Goal: Navigation & Orientation: Find specific page/section

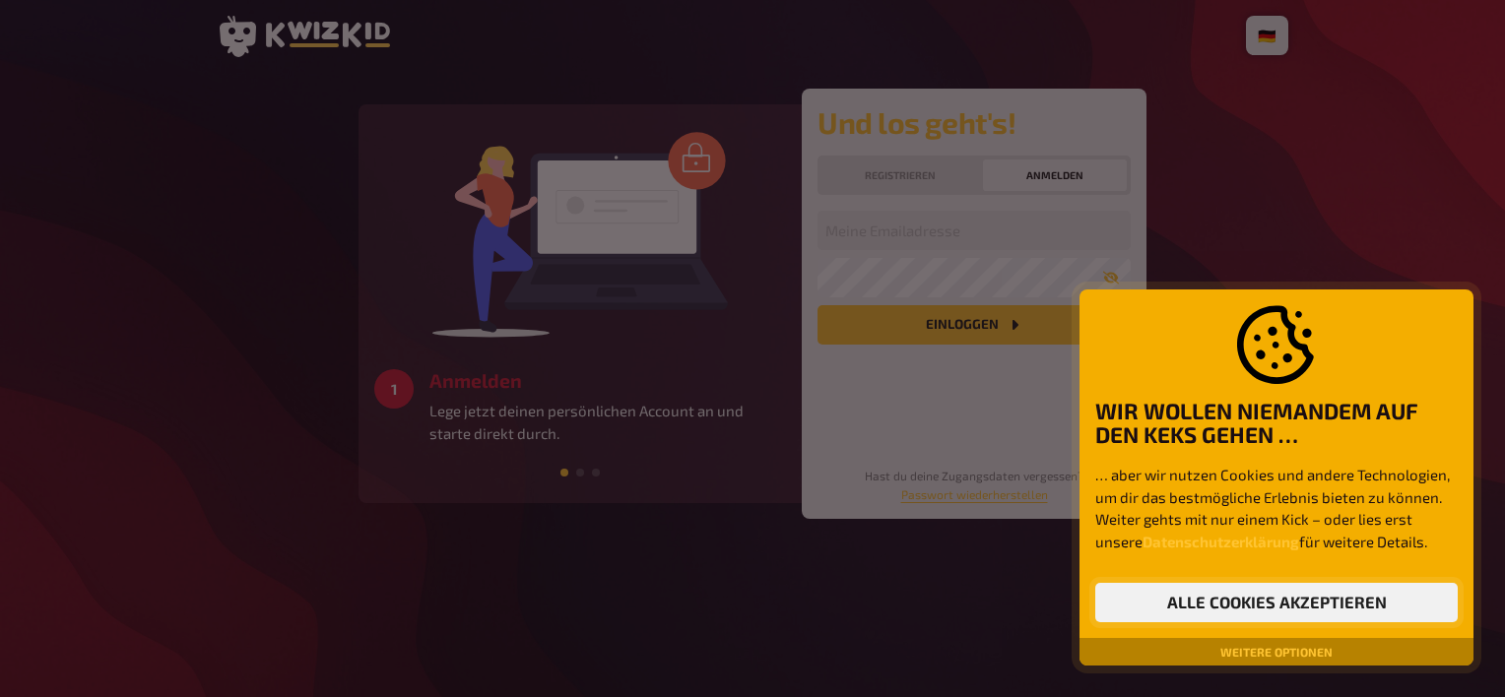
click at [1265, 612] on button "Alle Cookies akzeptieren" at bounding box center [1276, 602] width 363 height 39
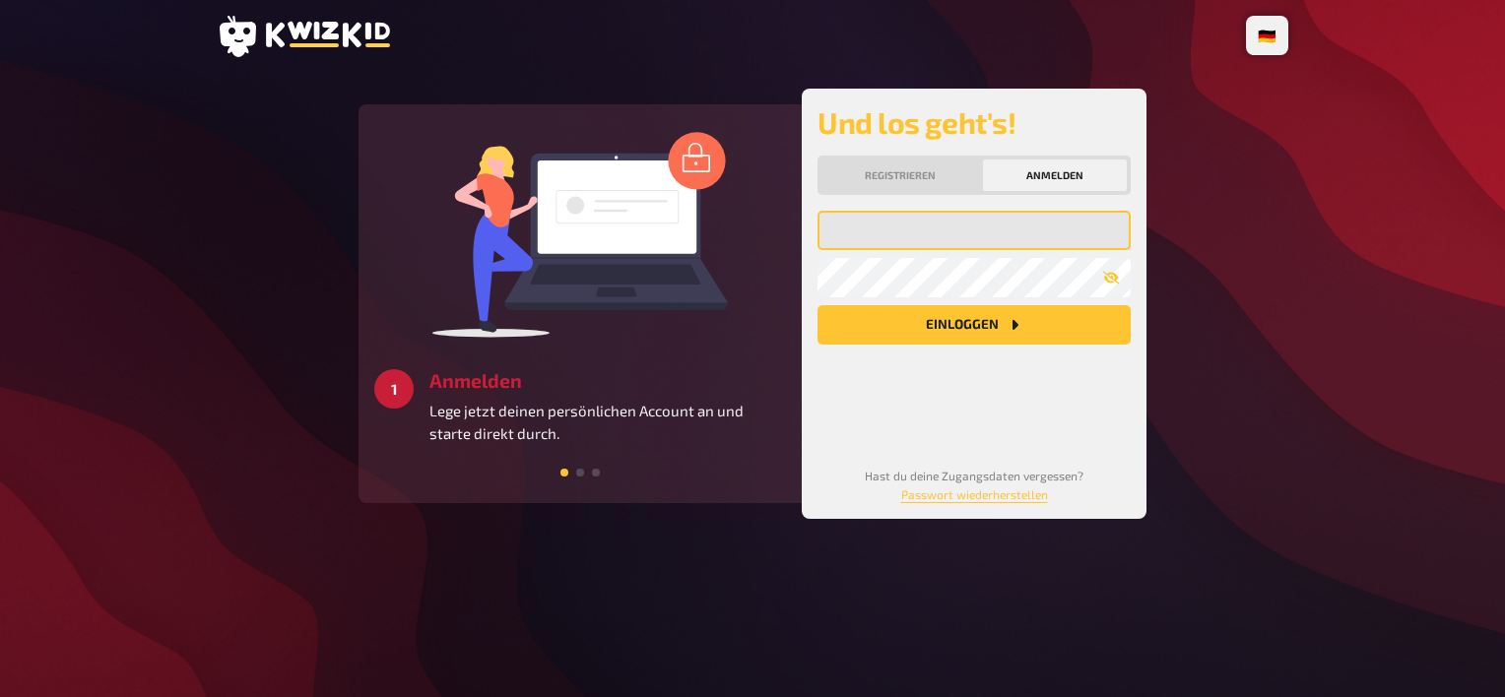
click at [936, 236] on input "email" at bounding box center [974, 230] width 313 height 39
type input "[EMAIL_ADDRESS][DOMAIN_NAME]"
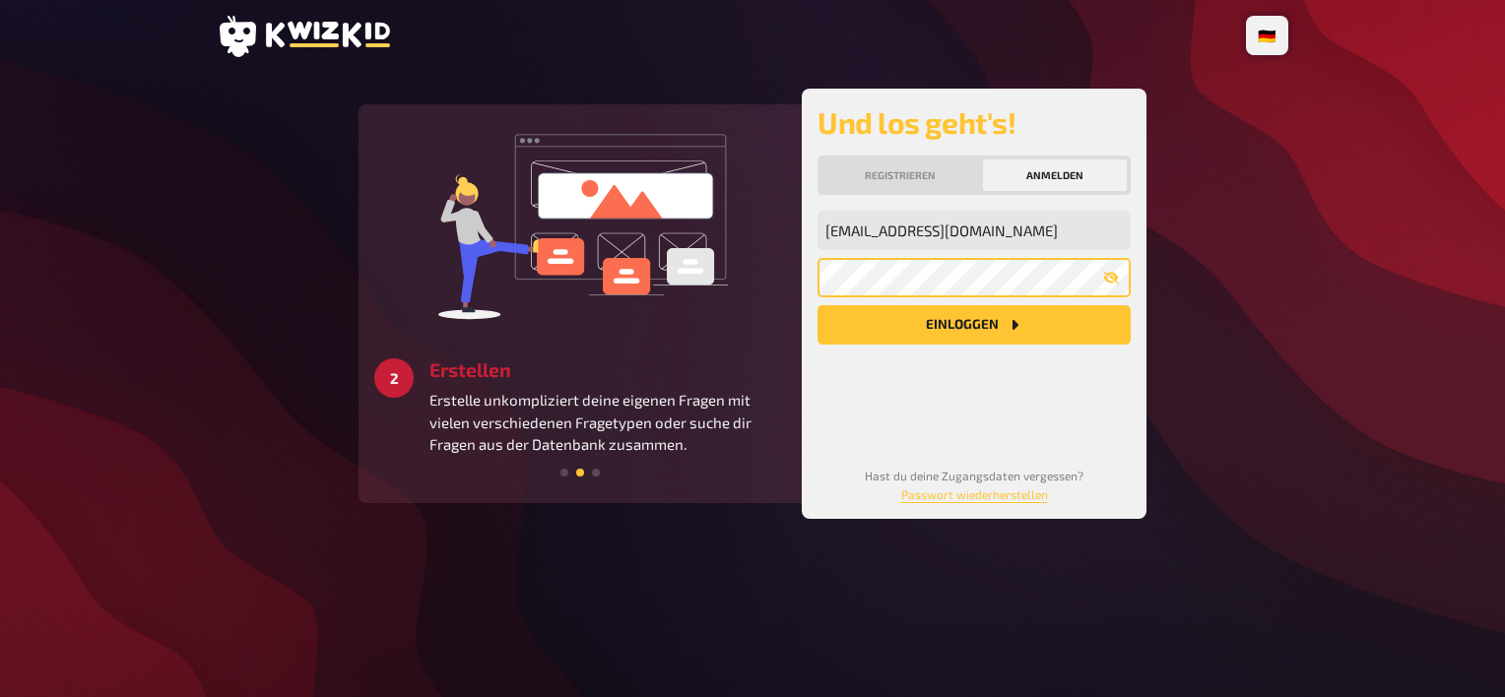
click at [818, 305] on button "Einloggen" at bounding box center [974, 324] width 313 height 39
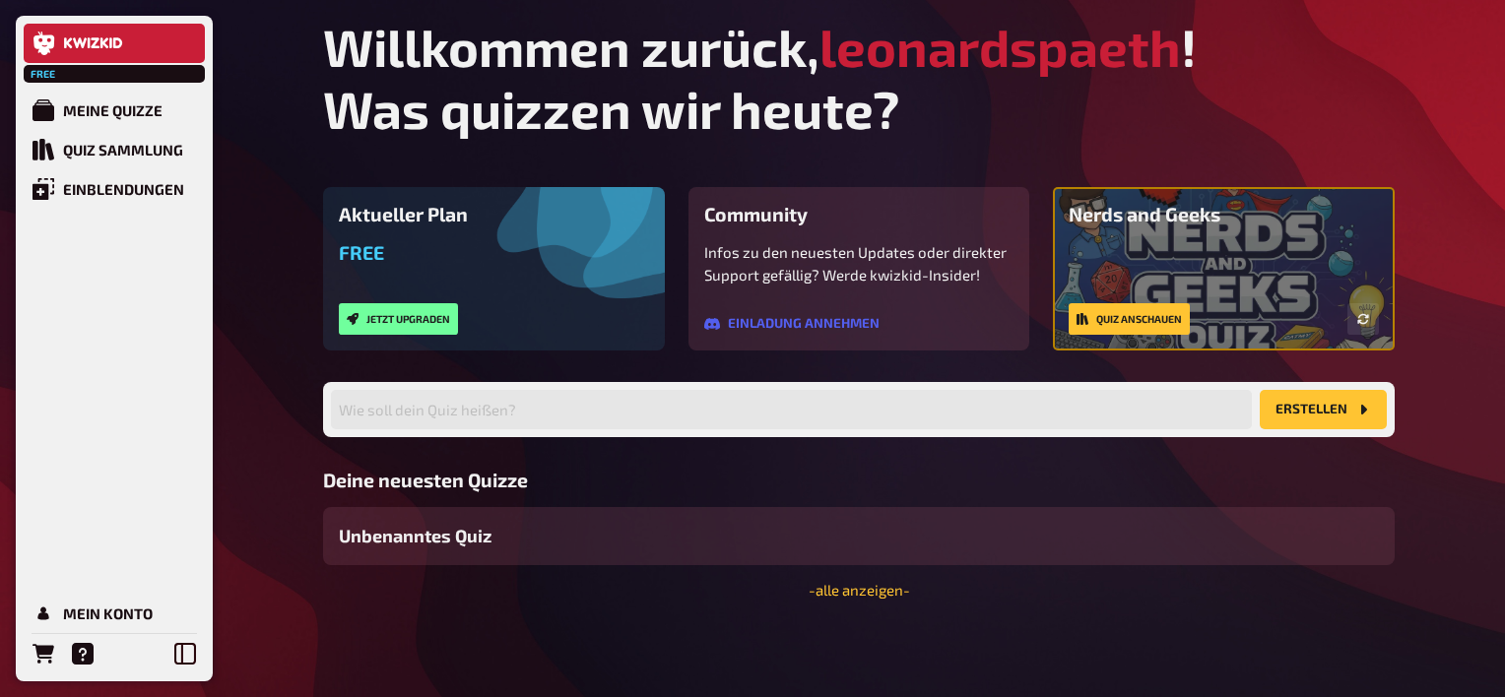
click at [624, 161] on main "Willkommen zurück, leonardspaeth ! Was quizzen wir [DATE]? Aktueller Plan Free …" at bounding box center [859, 307] width 1072 height 583
click at [1093, 312] on link "Quiz anschauen" at bounding box center [1129, 319] width 121 height 32
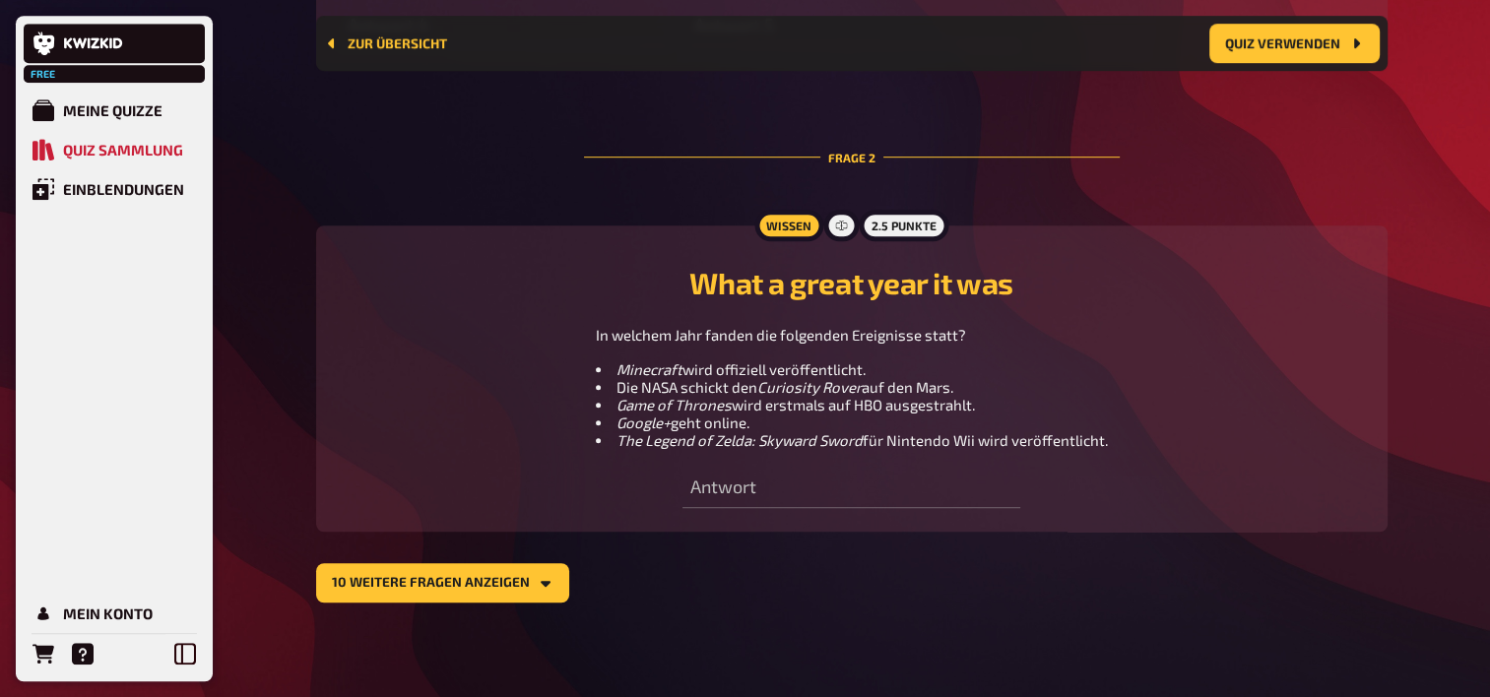
scroll to position [1146, 0]
click at [434, 582] on button "10 weitere Fragen anzeigen" at bounding box center [442, 582] width 253 height 39
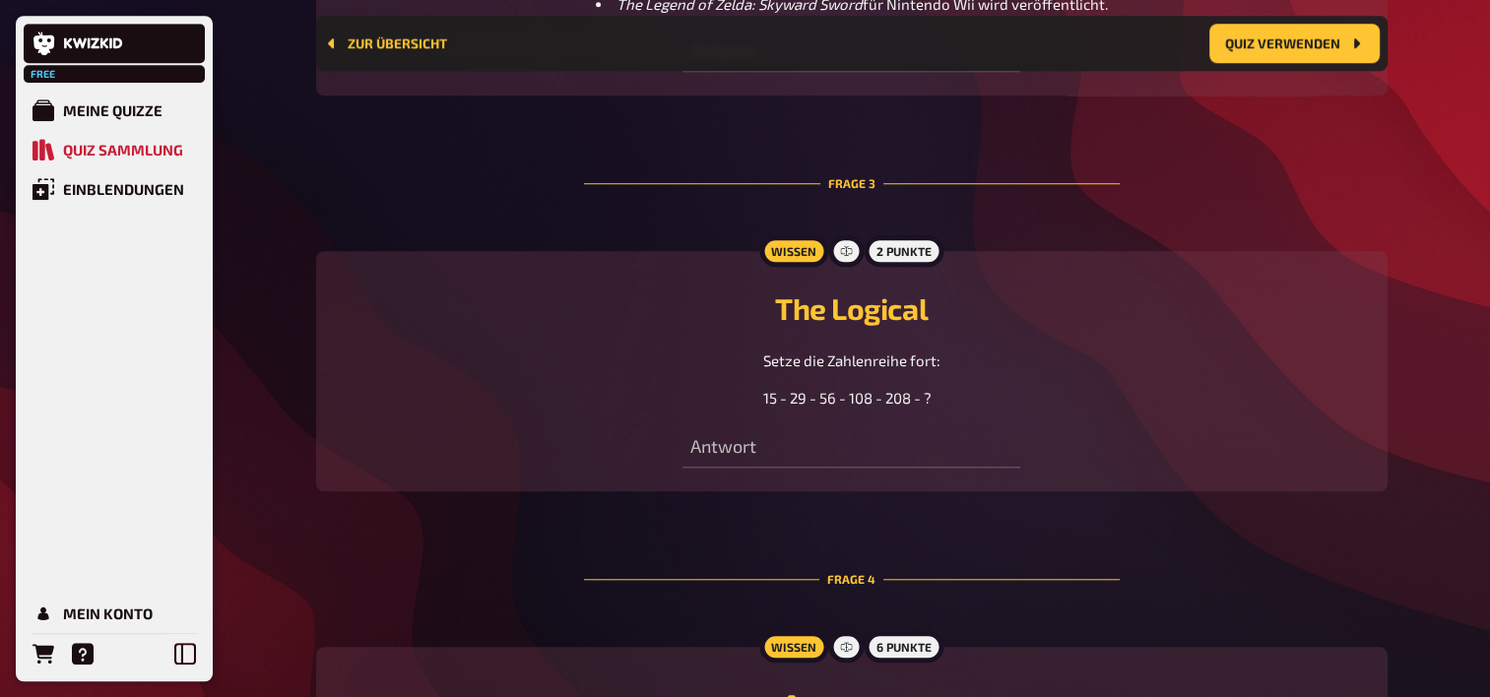
scroll to position [1934, 0]
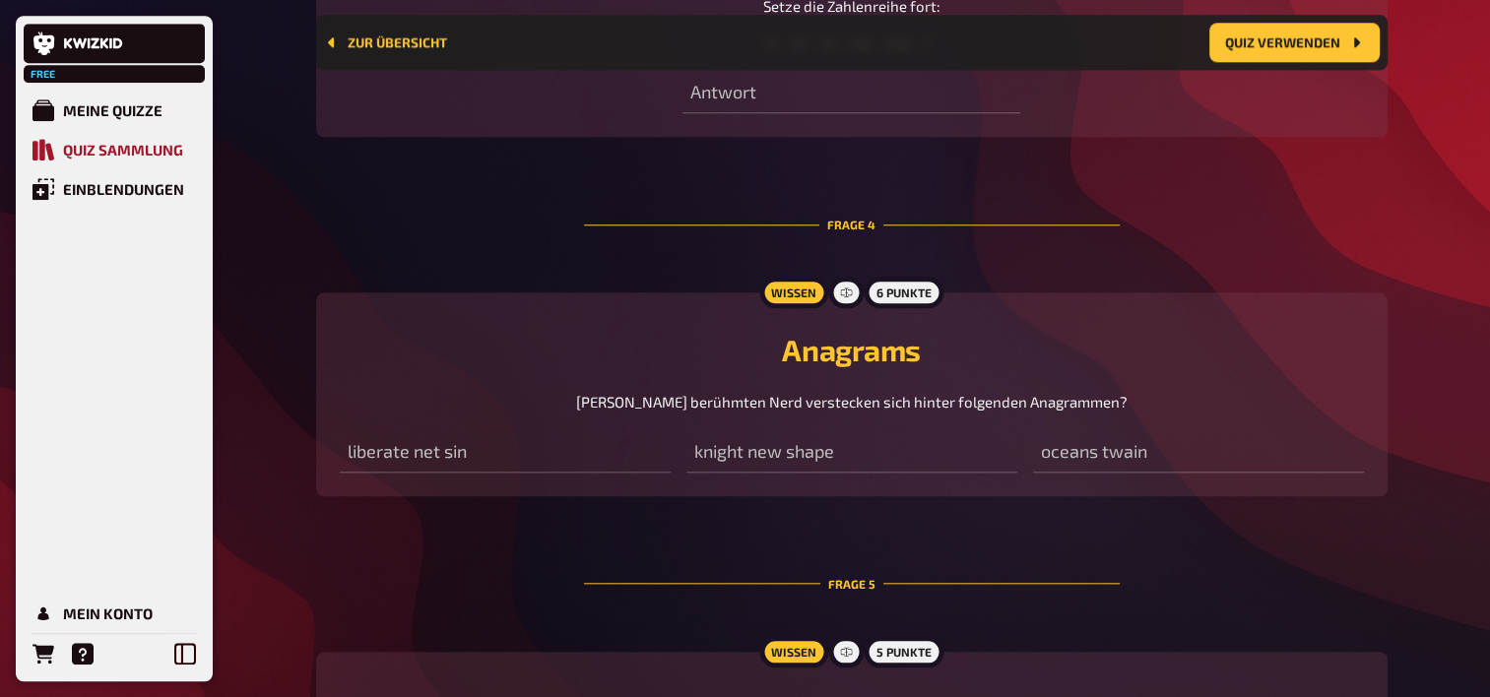
click at [68, 139] on link "Quiz Sammlung" at bounding box center [114, 149] width 181 height 39
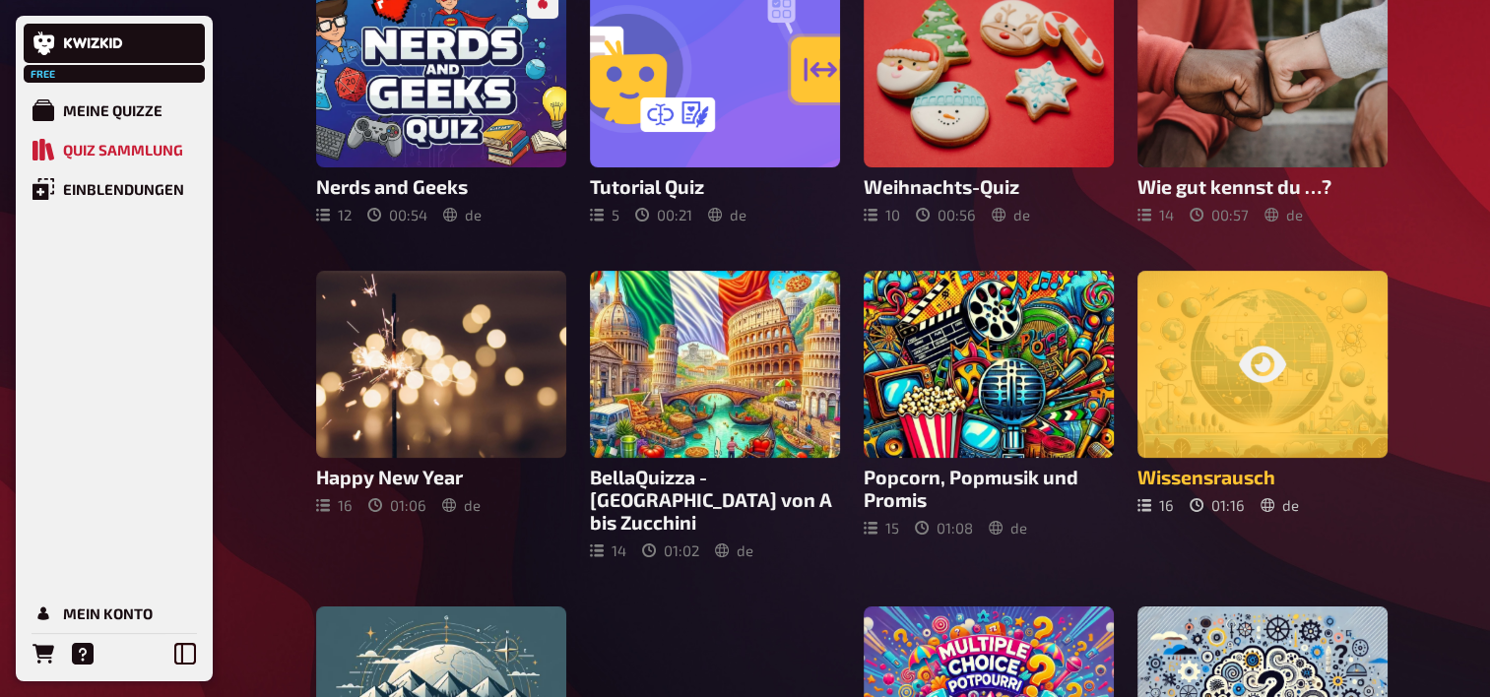
scroll to position [394, 0]
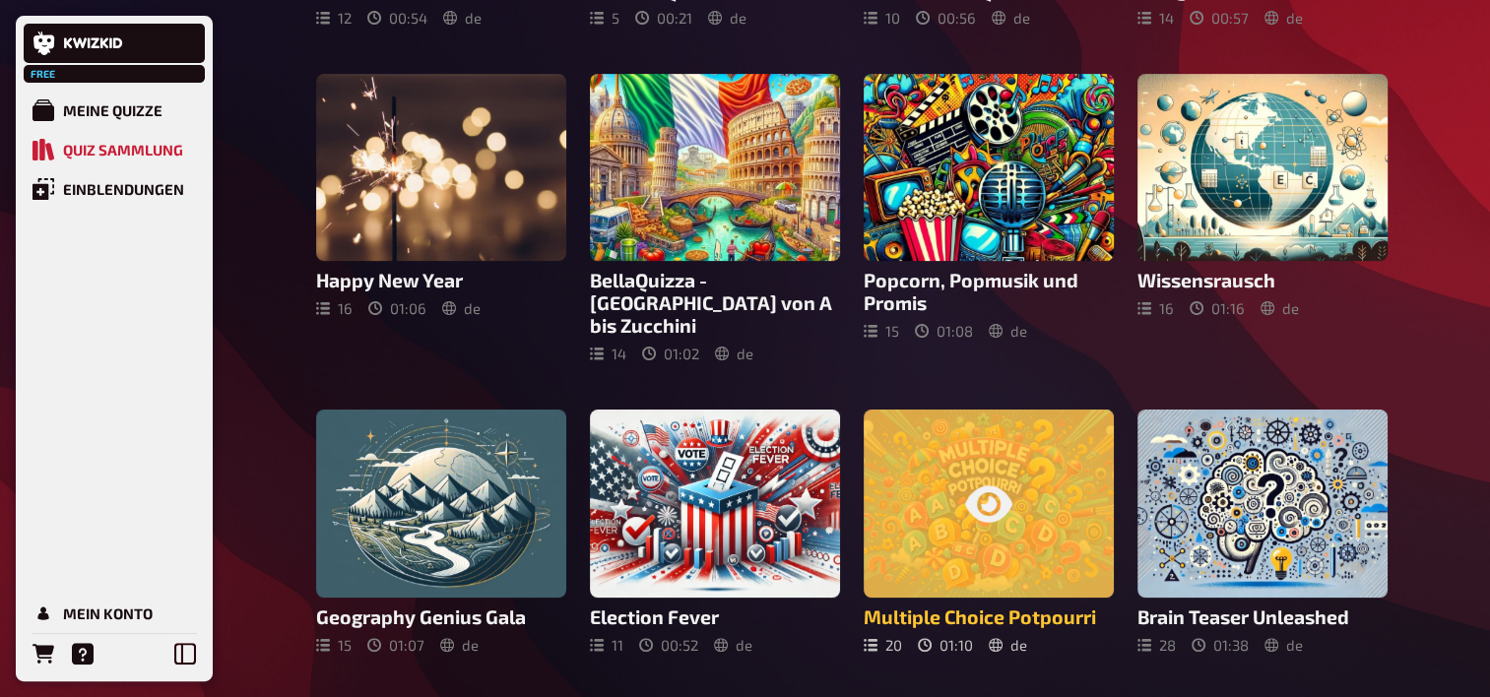
click at [1034, 516] on div at bounding box center [989, 504] width 250 height 188
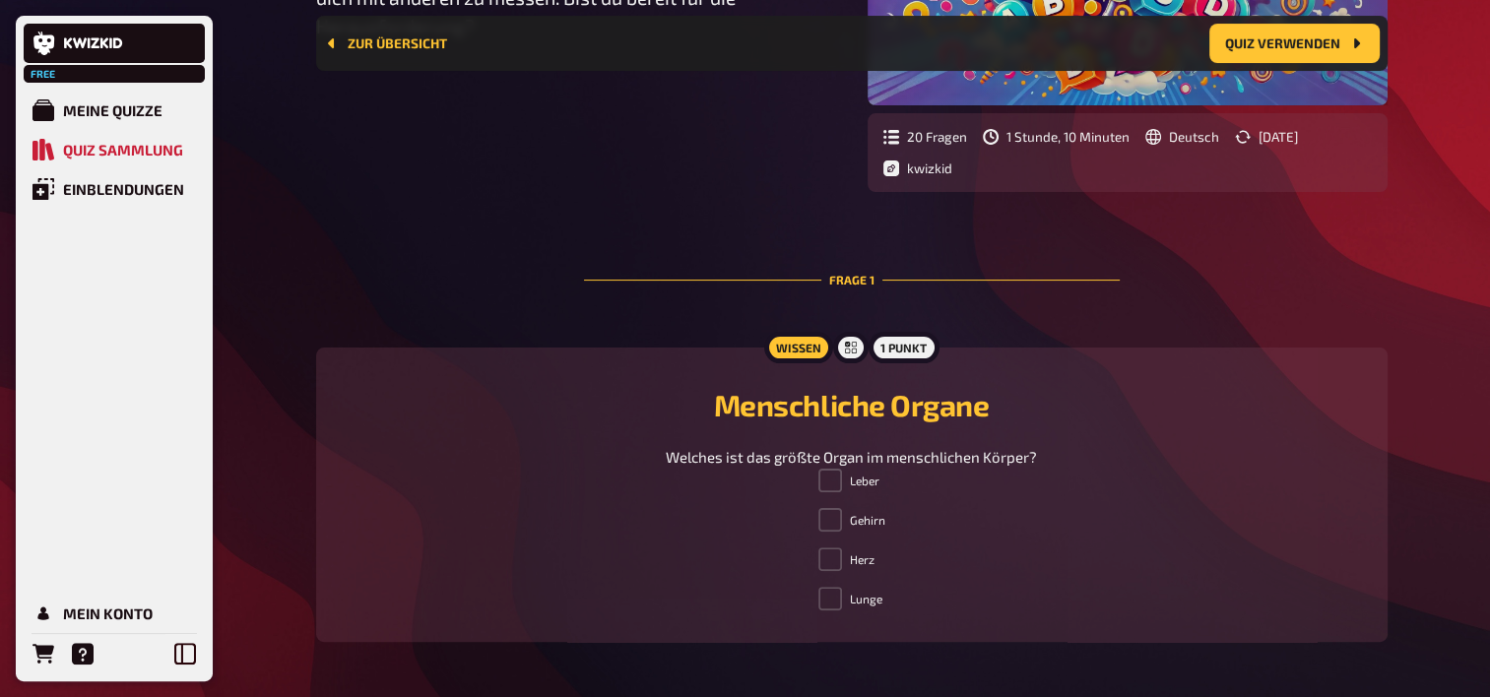
scroll to position [410, 0]
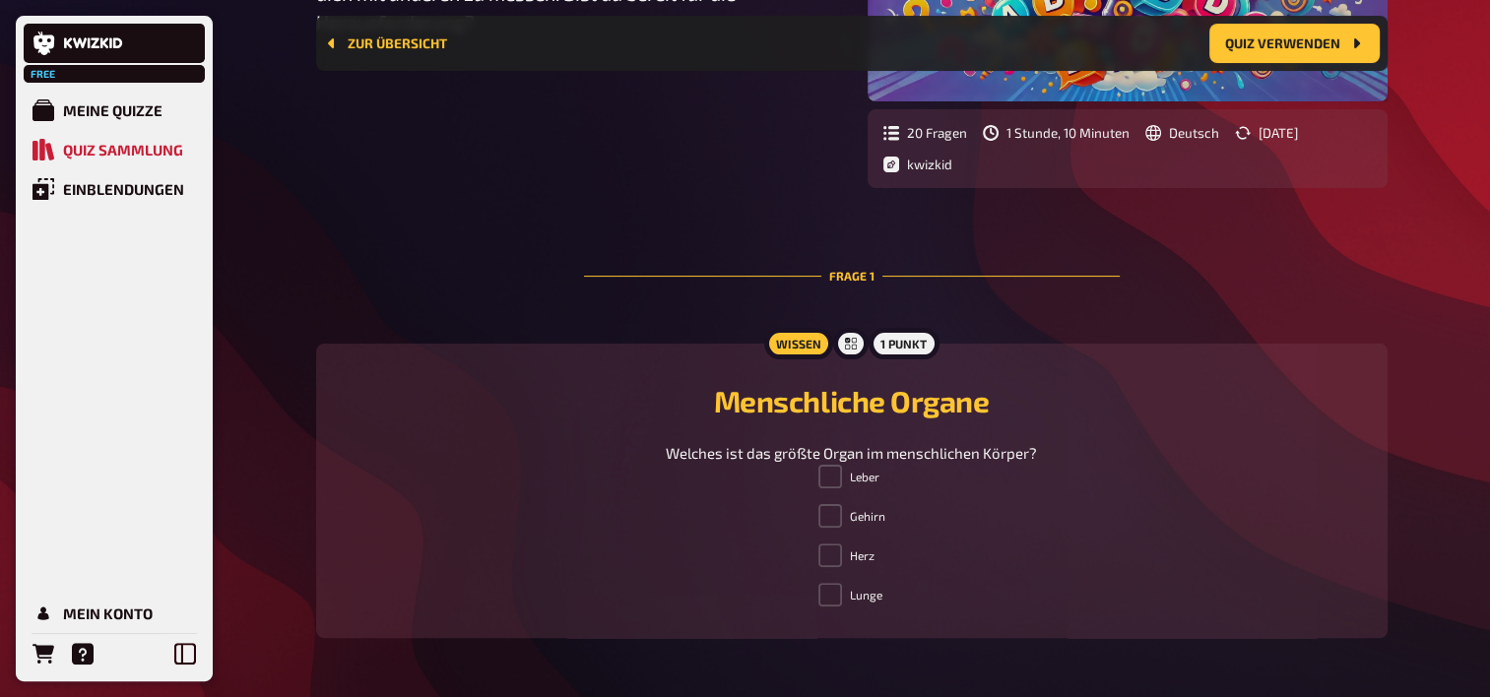
click at [851, 513] on label "Gehirn" at bounding box center [852, 516] width 67 height 24
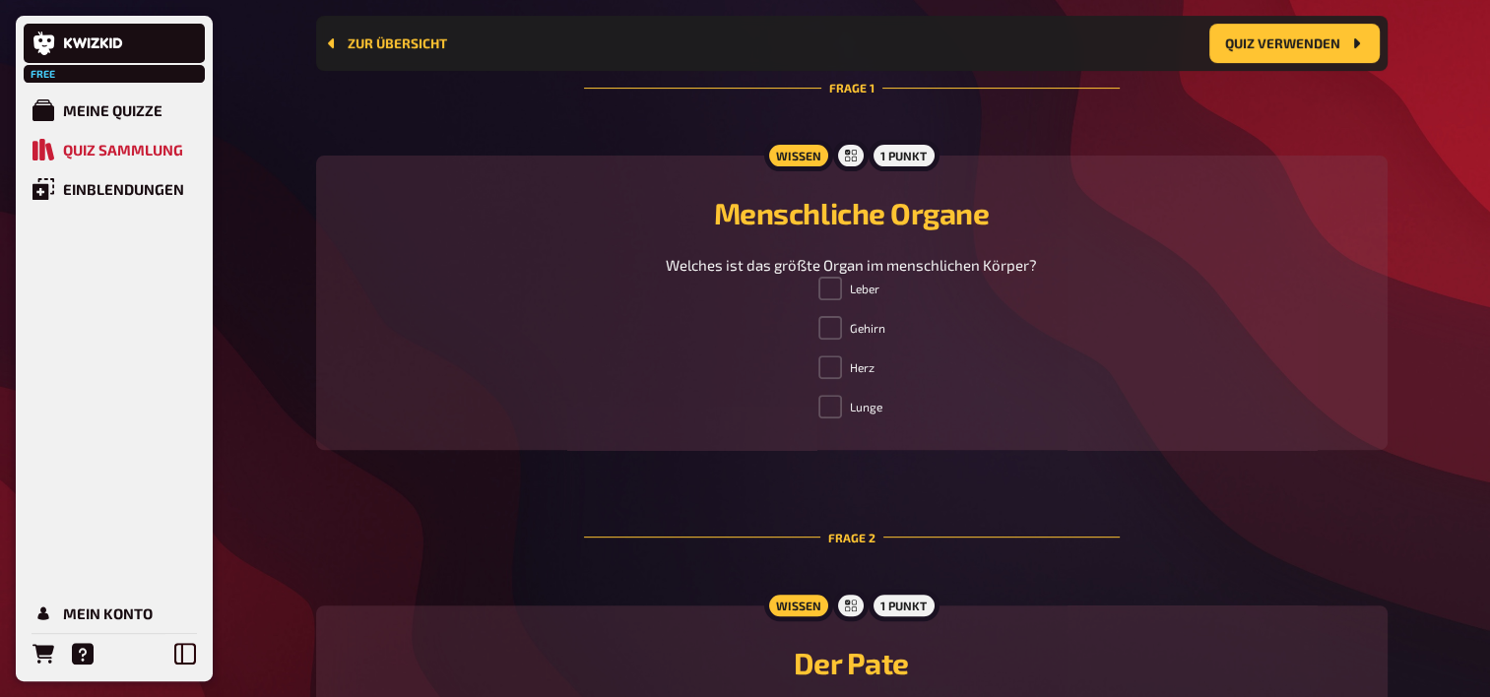
scroll to position [804, 0]
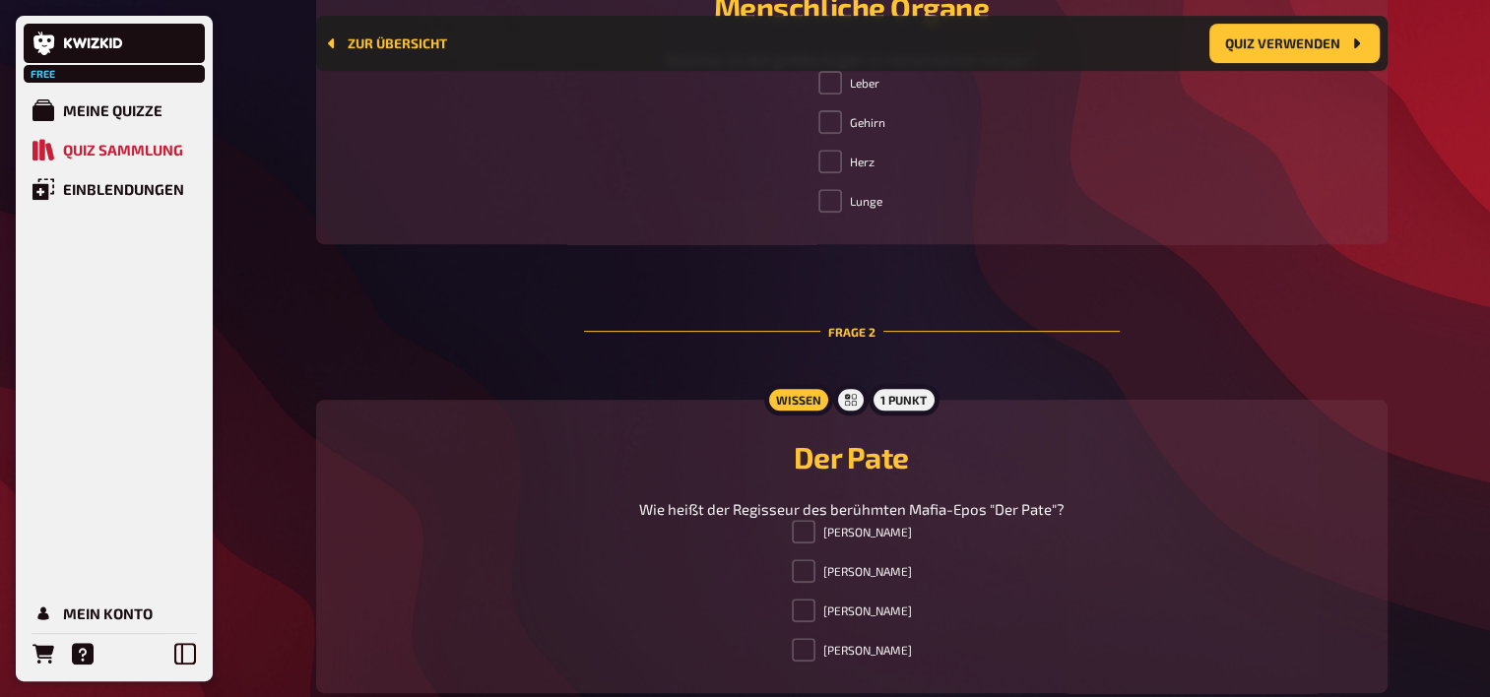
click at [827, 124] on span at bounding box center [831, 122] width 24 height 24
click at [845, 398] on icon at bounding box center [851, 400] width 12 height 12
click at [790, 400] on div "Wissen" at bounding box center [797, 400] width 69 height 32
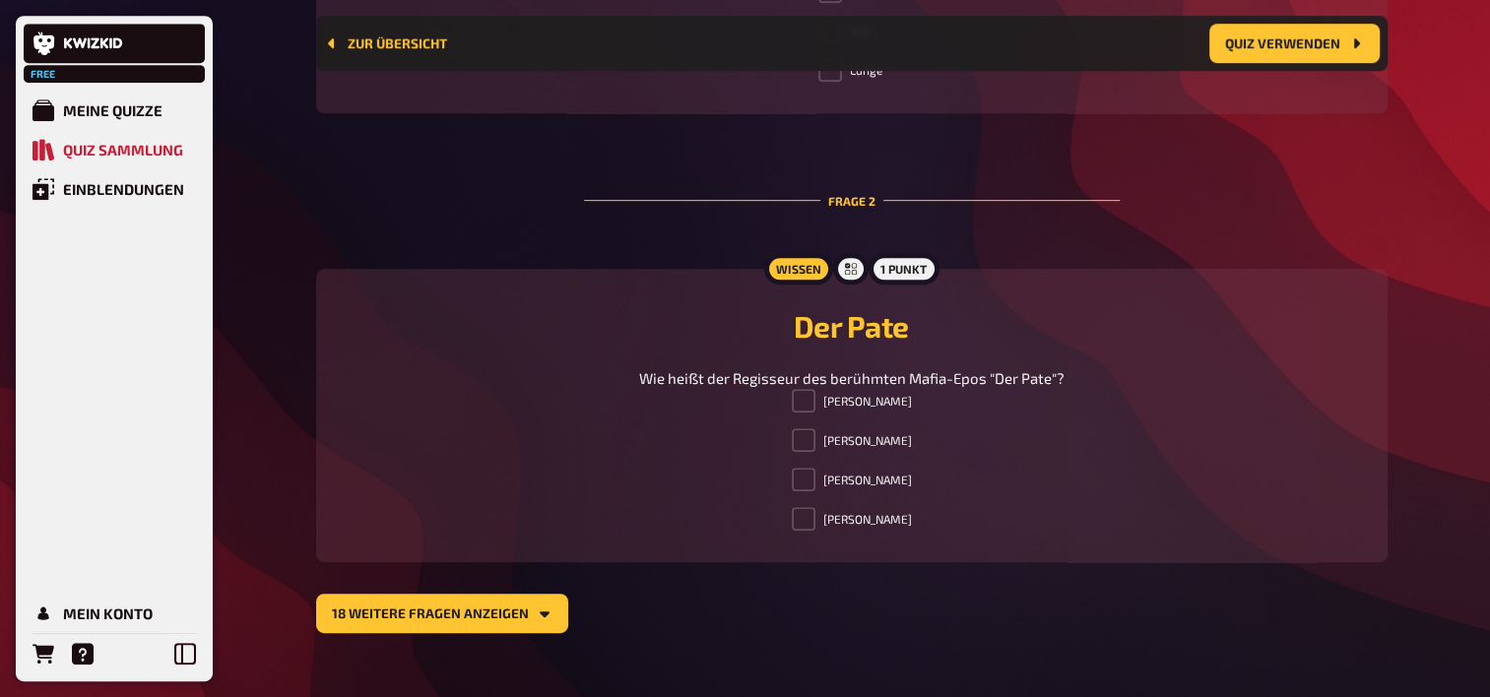
scroll to position [966, 0]
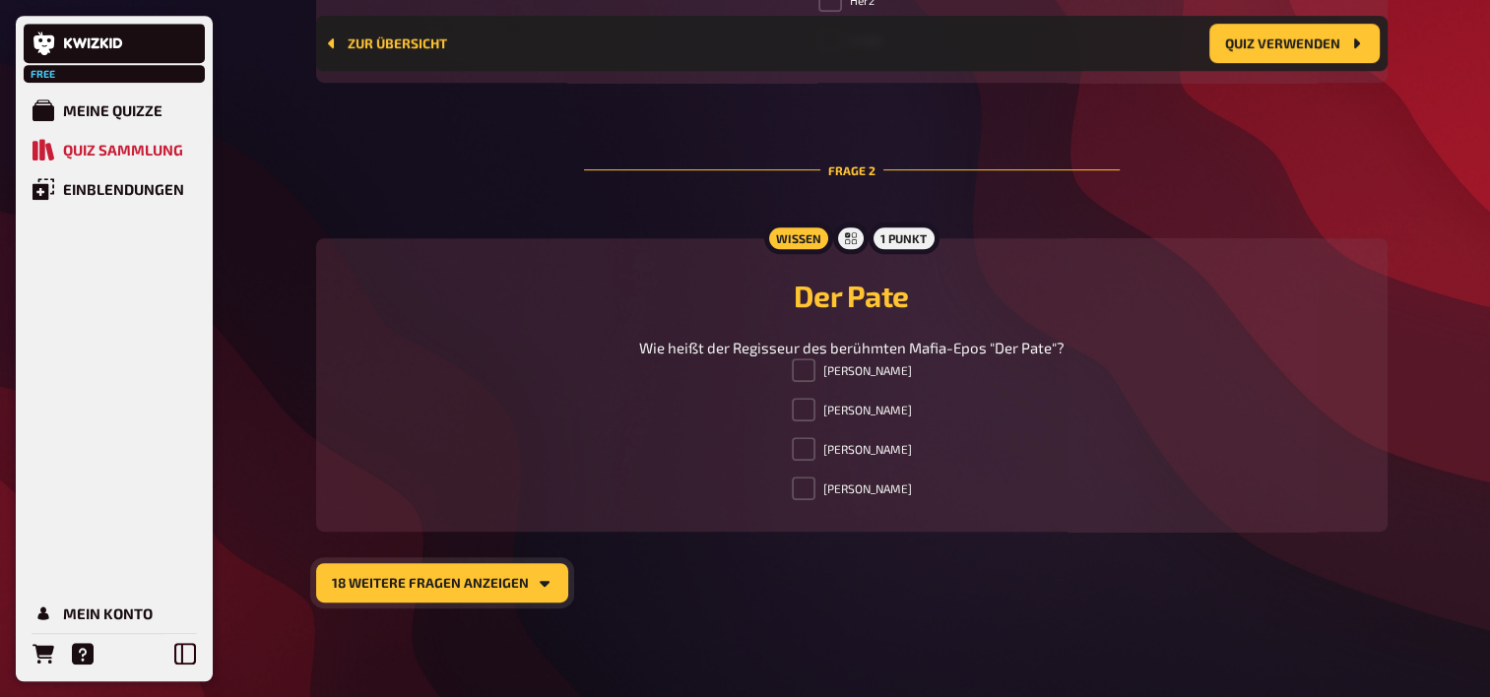
click at [502, 587] on button "18 weitere Fragen anzeigen" at bounding box center [442, 582] width 252 height 39
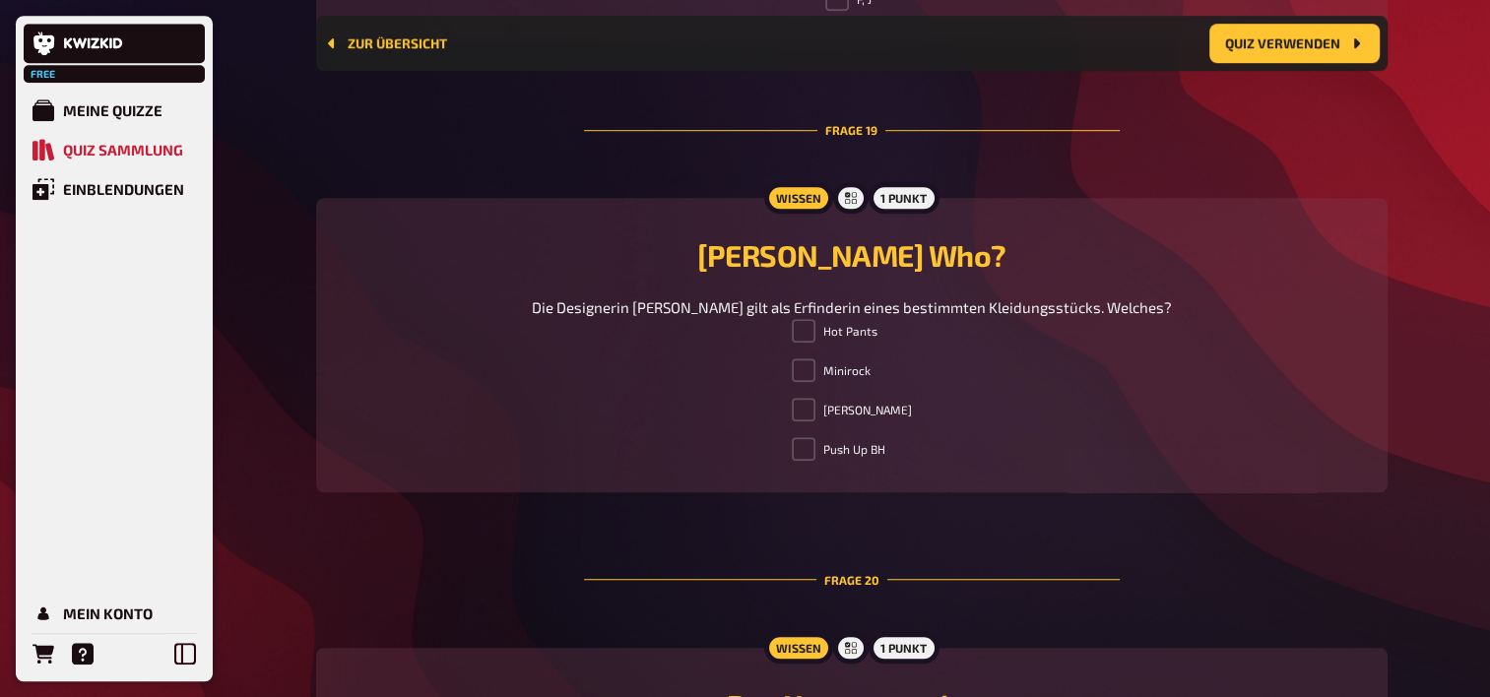
scroll to position [9029, 0]
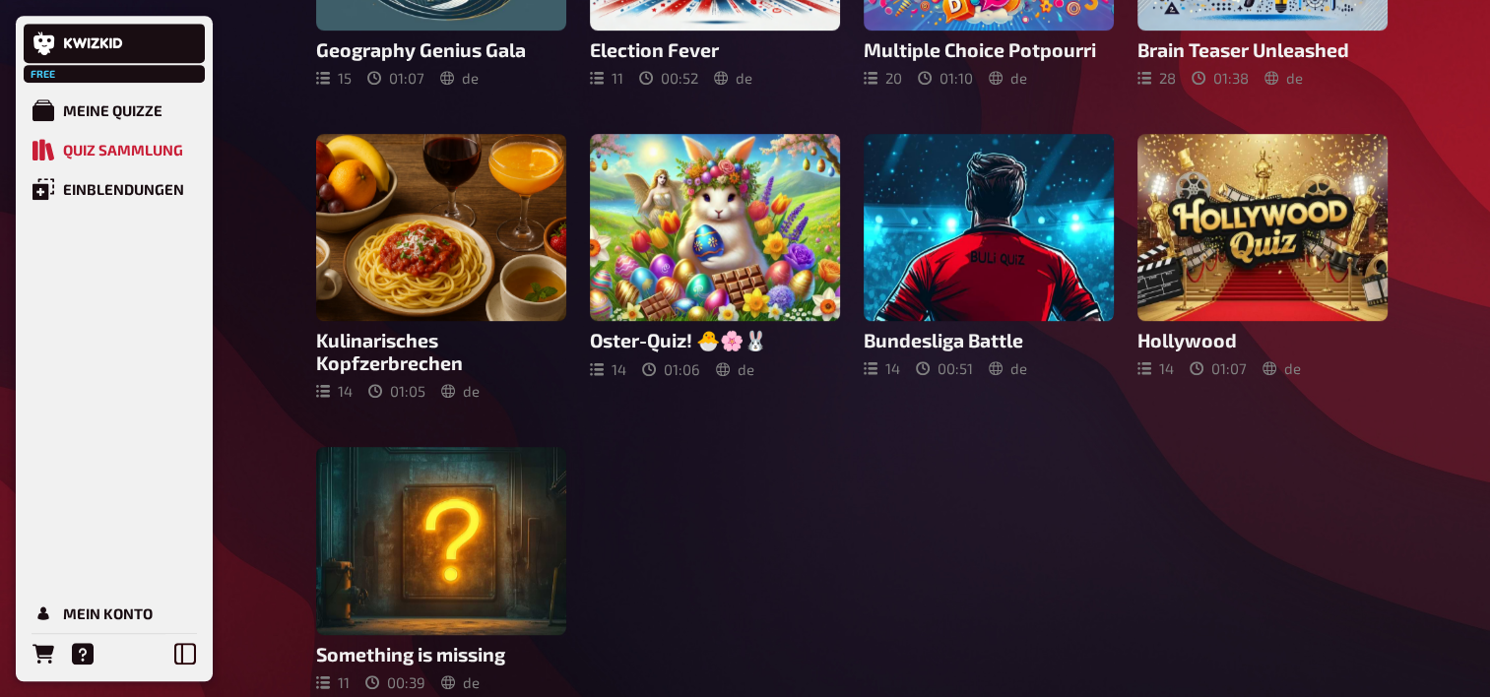
scroll to position [985, 0]
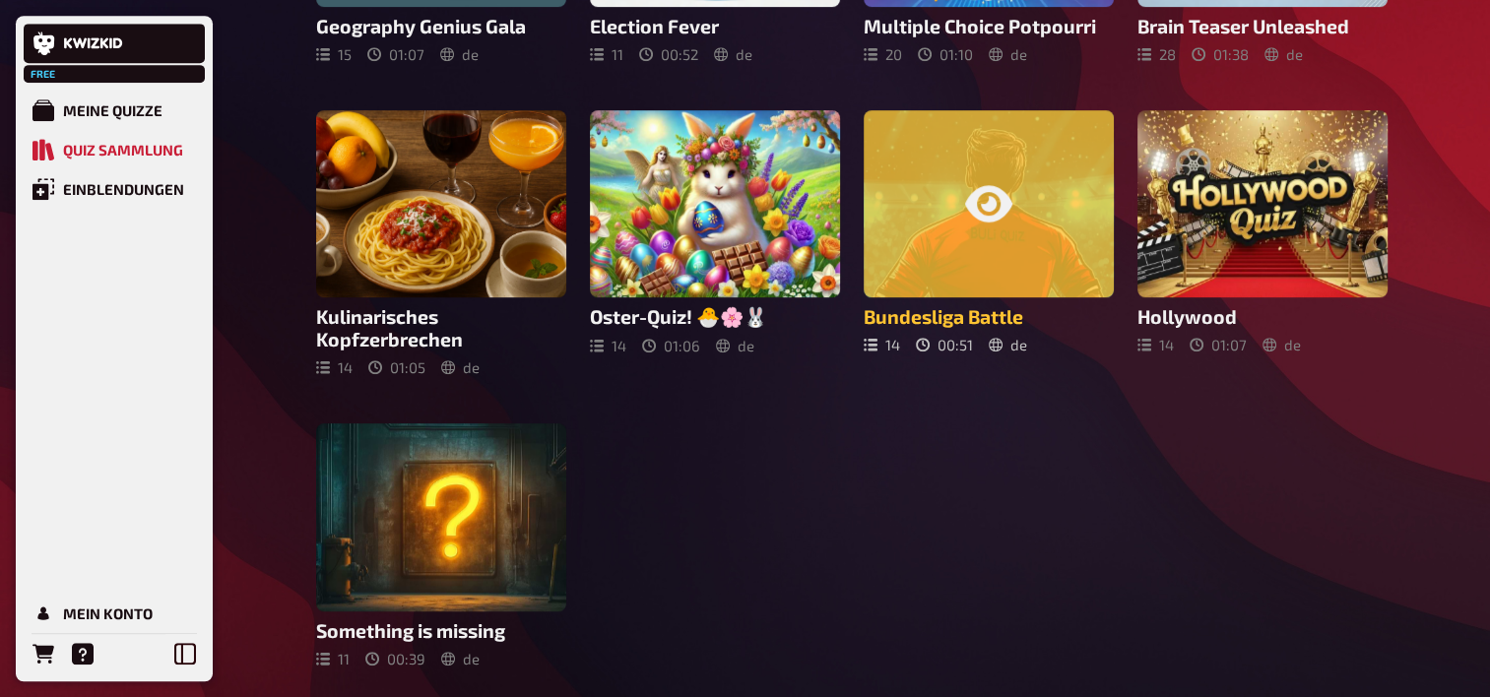
click at [987, 220] on div at bounding box center [989, 204] width 250 height 188
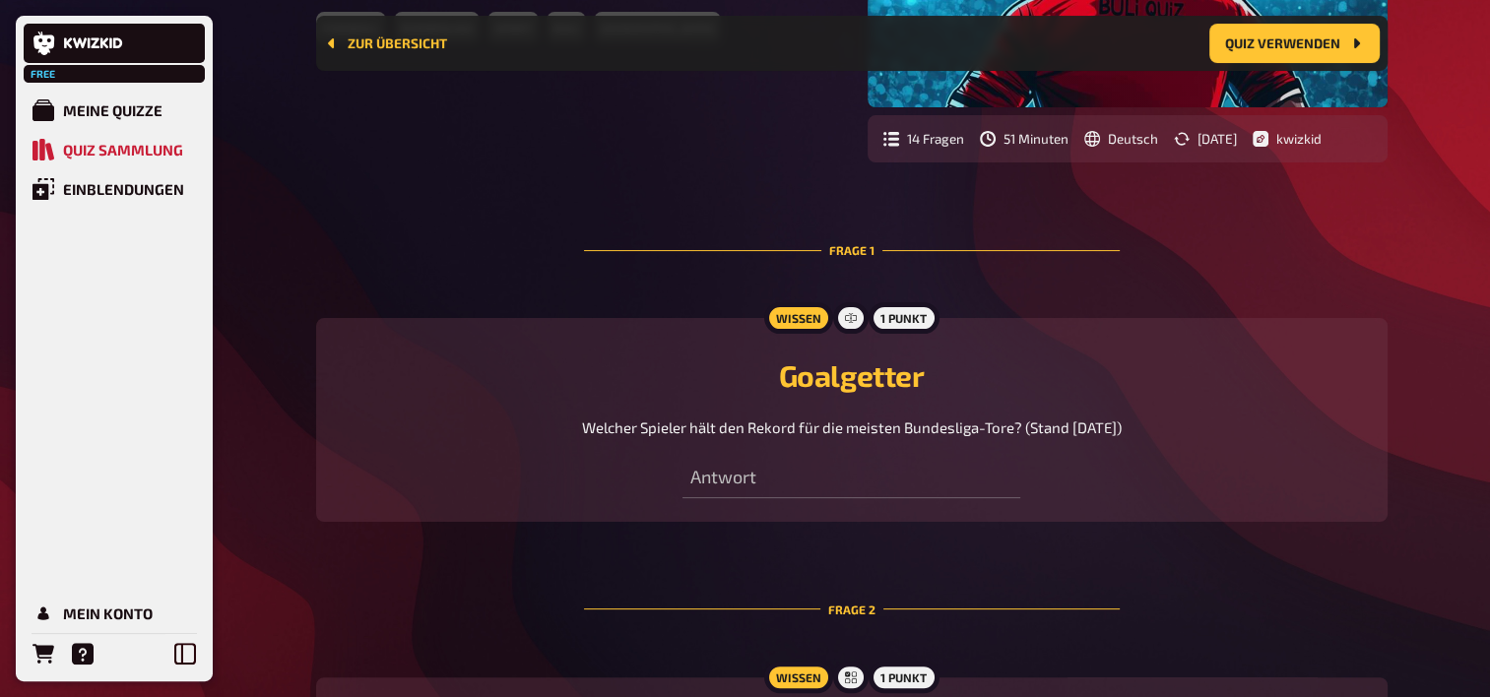
scroll to position [410, 0]
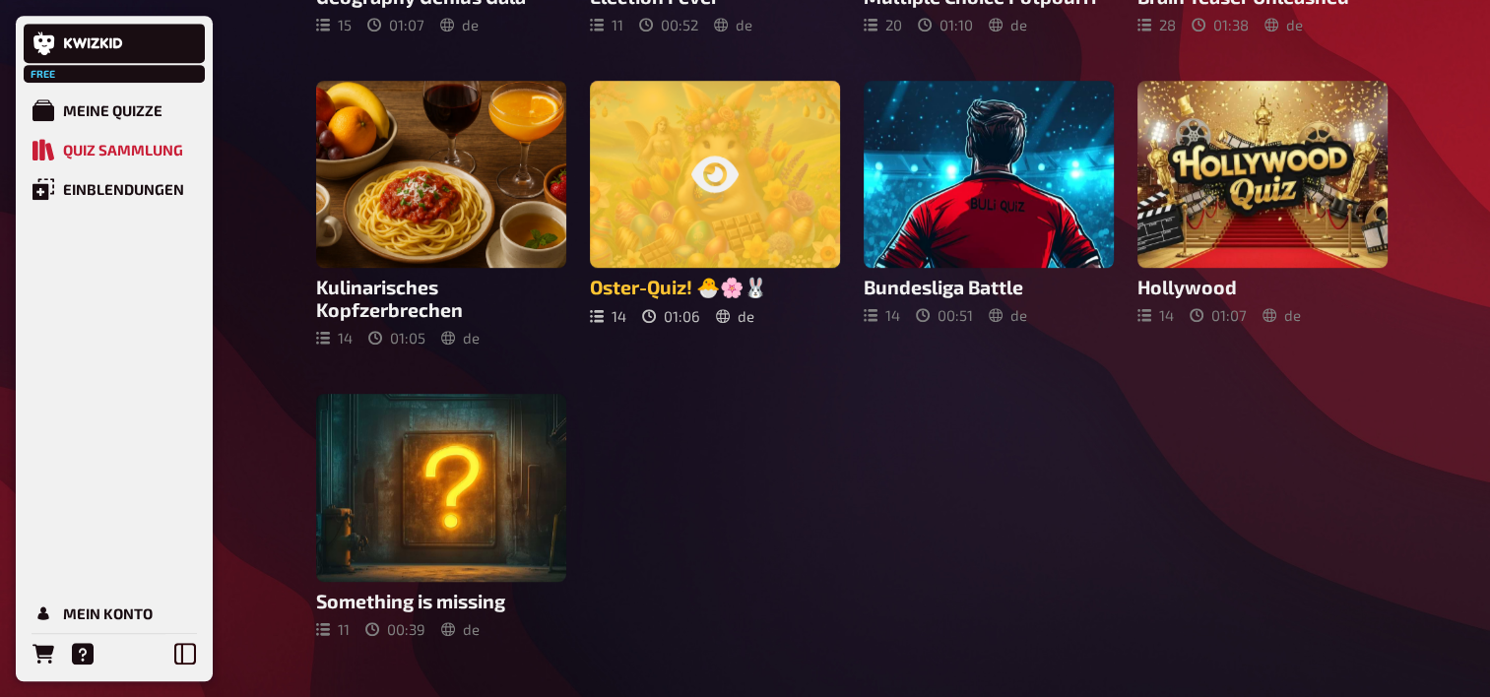
scroll to position [1030, 0]
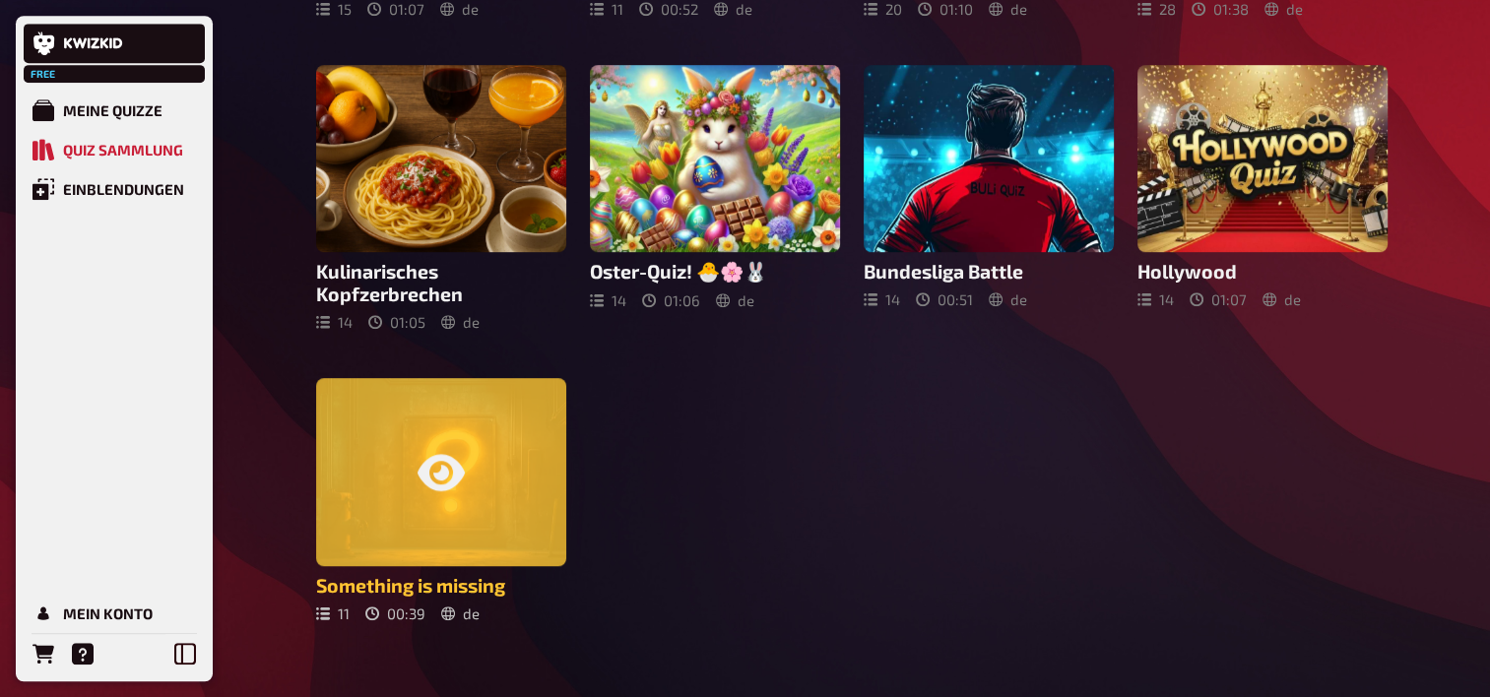
click at [361, 465] on div at bounding box center [441, 472] width 250 height 188
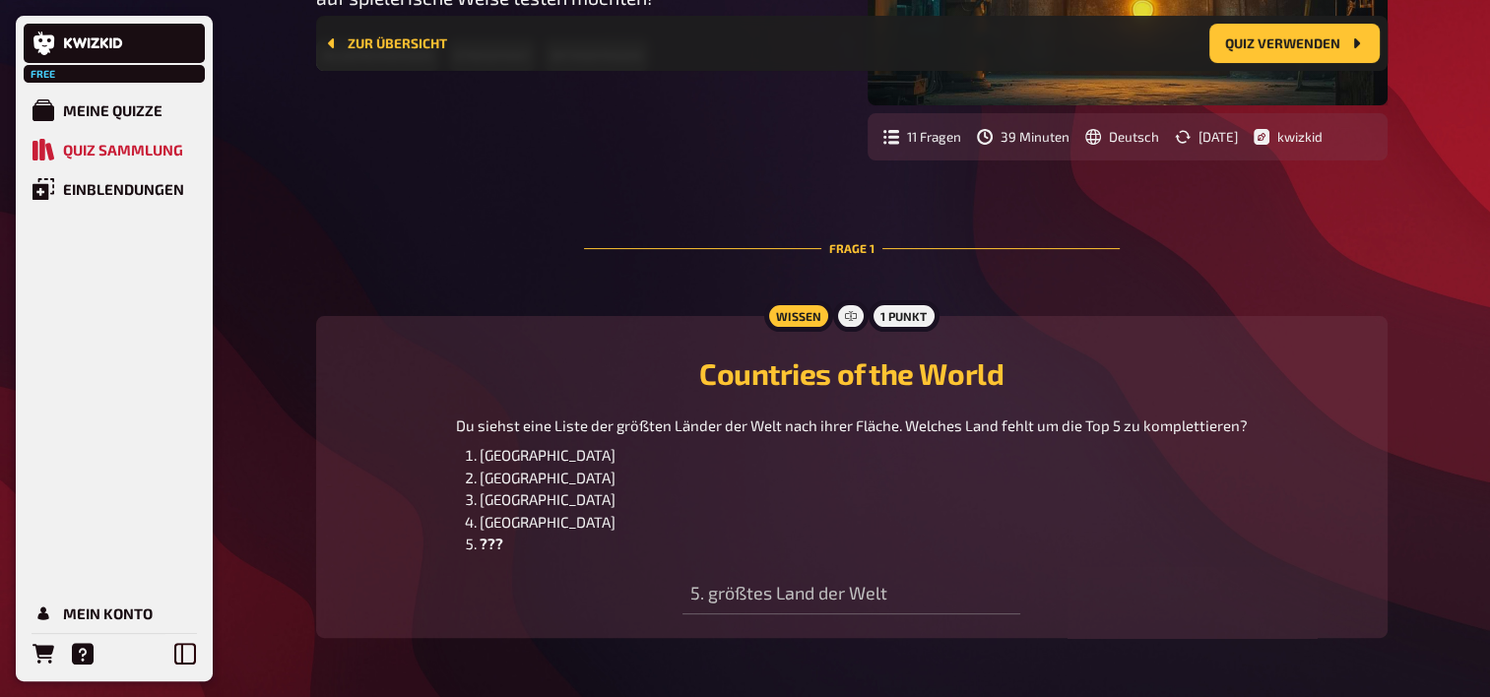
scroll to position [410, 0]
